Goal: Use online tool/utility: Utilize a website feature to perform a specific function

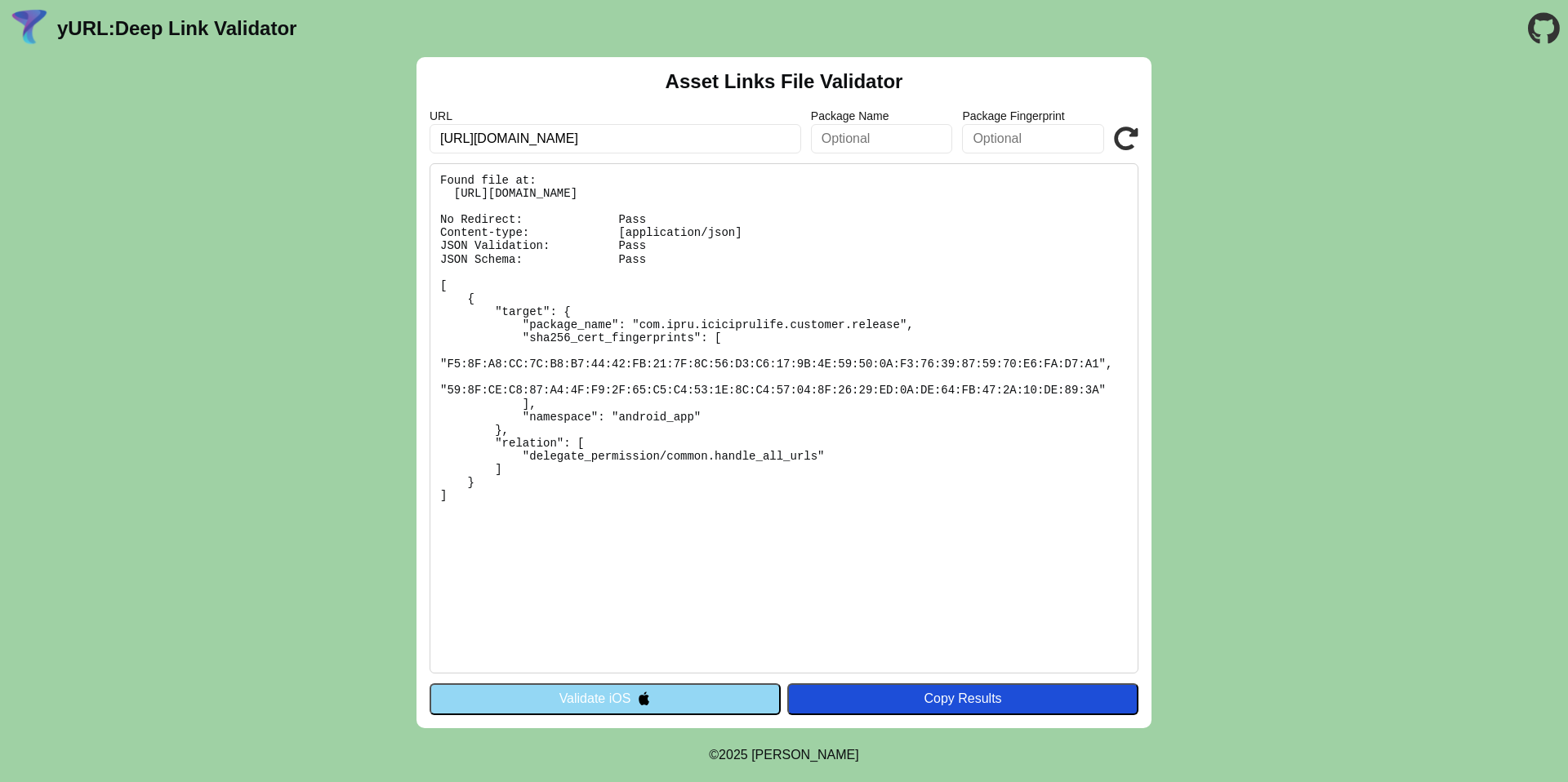
click at [646, 137] on input "[URL][DOMAIN_NAME]" at bounding box center [615, 138] width 371 height 29
drag, startPoint x: 0, startPoint y: 0, endPoint x: 646, endPoint y: 137, distance: 660.4
click at [646, 137] on input "[URL][DOMAIN_NAME]" at bounding box center [615, 138] width 371 height 29
drag, startPoint x: 618, startPoint y: 139, endPoint x: 997, endPoint y: 152, distance: 379.2
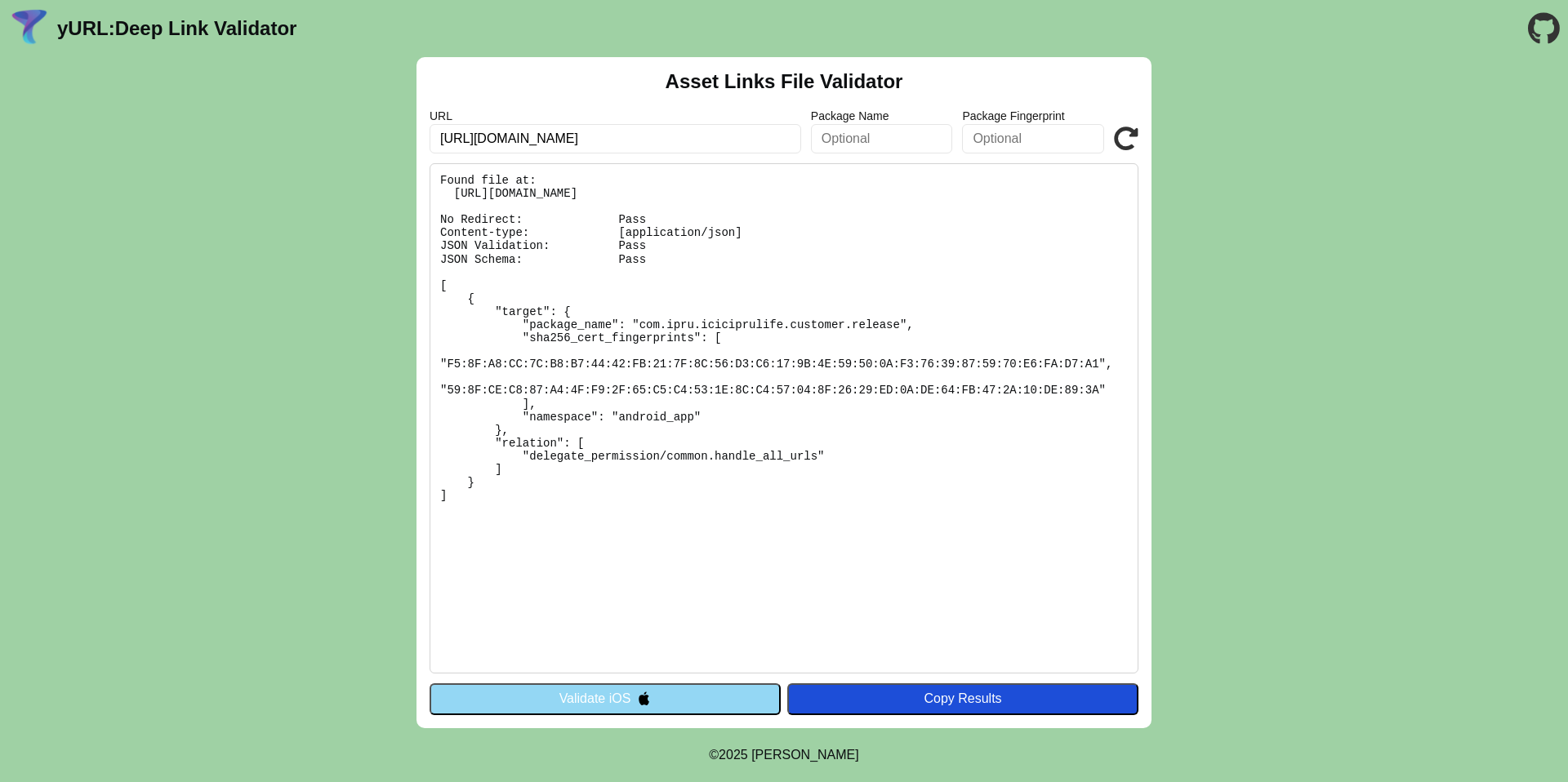
click at [998, 152] on div "URL [URL][DOMAIN_NAME] Package Name Package Fingerprint Validate" at bounding box center [784, 131] width 709 height 44
type input "[URL][DOMAIN_NAME]"
click button "Validate" at bounding box center [0, 0] width 0 height 0
